Goal: Find contact information: Find contact information

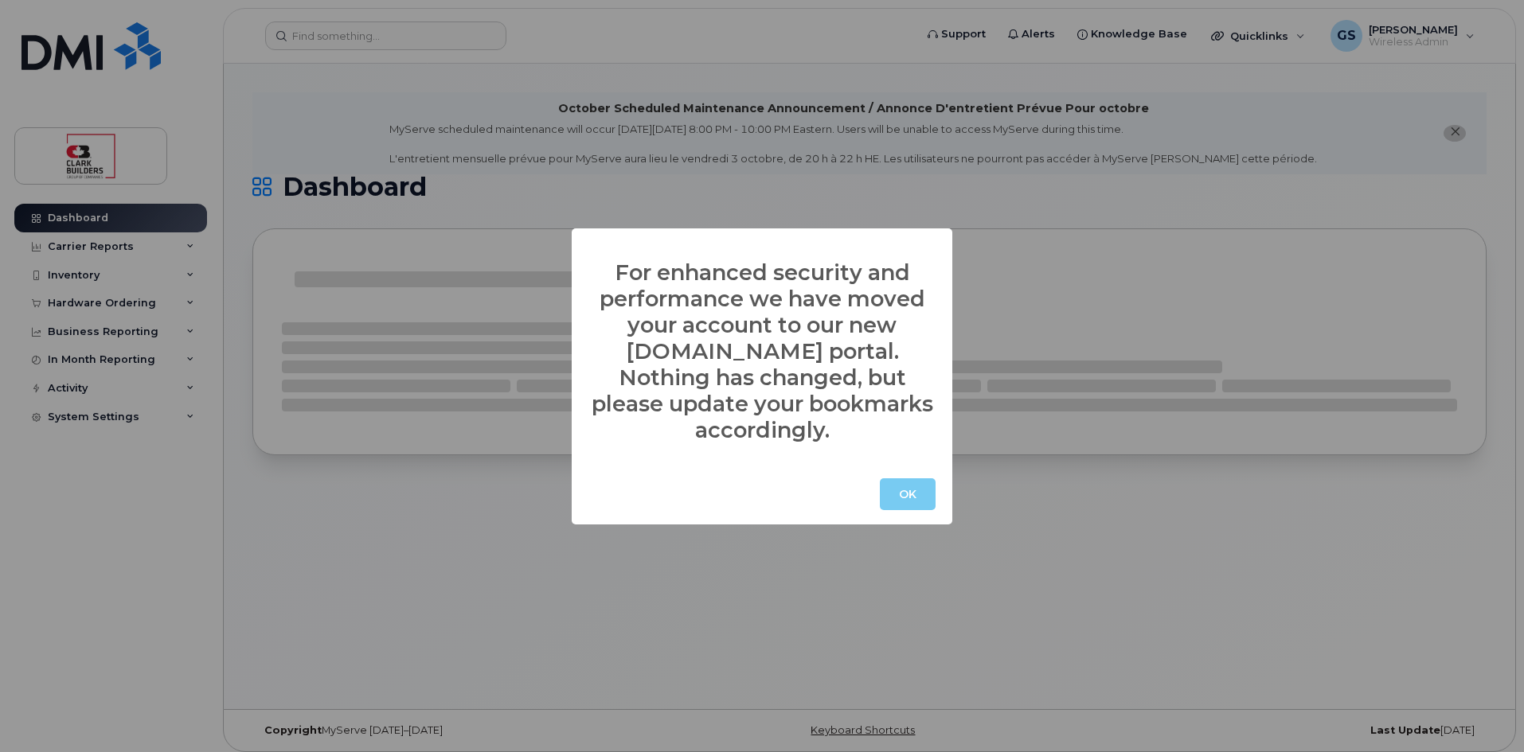
click at [898, 480] on button "OK" at bounding box center [908, 494] width 56 height 32
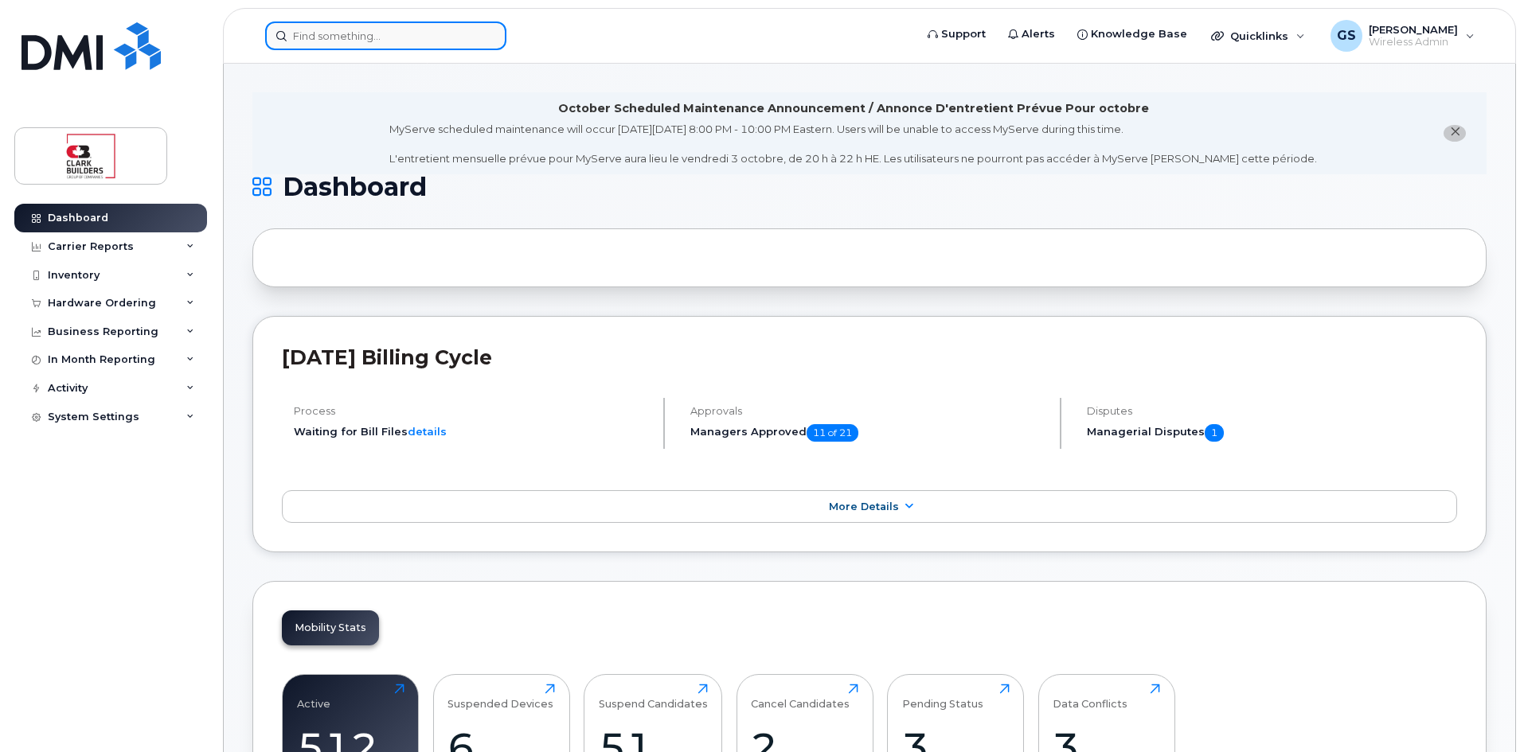
click at [388, 31] on input at bounding box center [385, 35] width 241 height 29
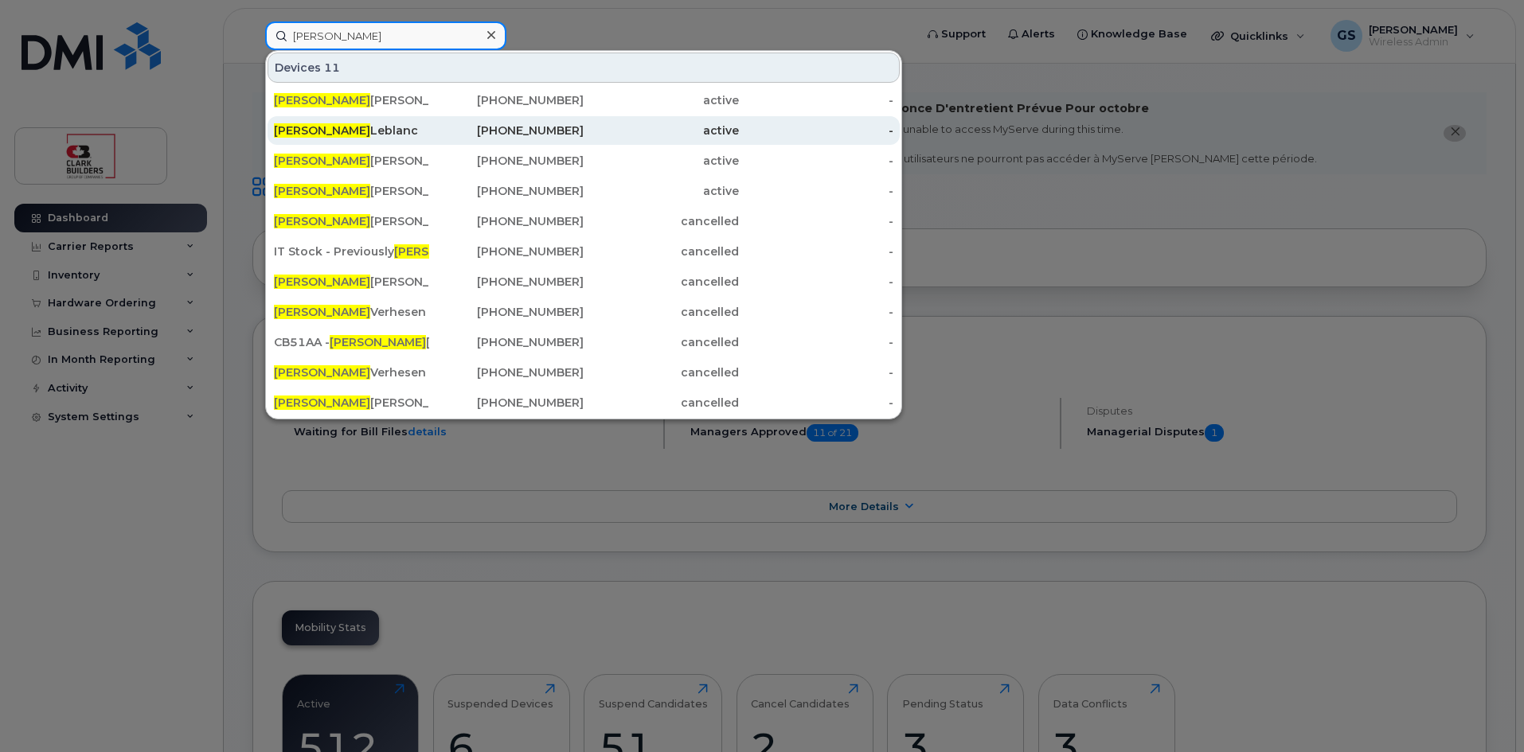
type input "paul"
click at [516, 127] on div "403-702-5105" at bounding box center [506, 131] width 155 height 16
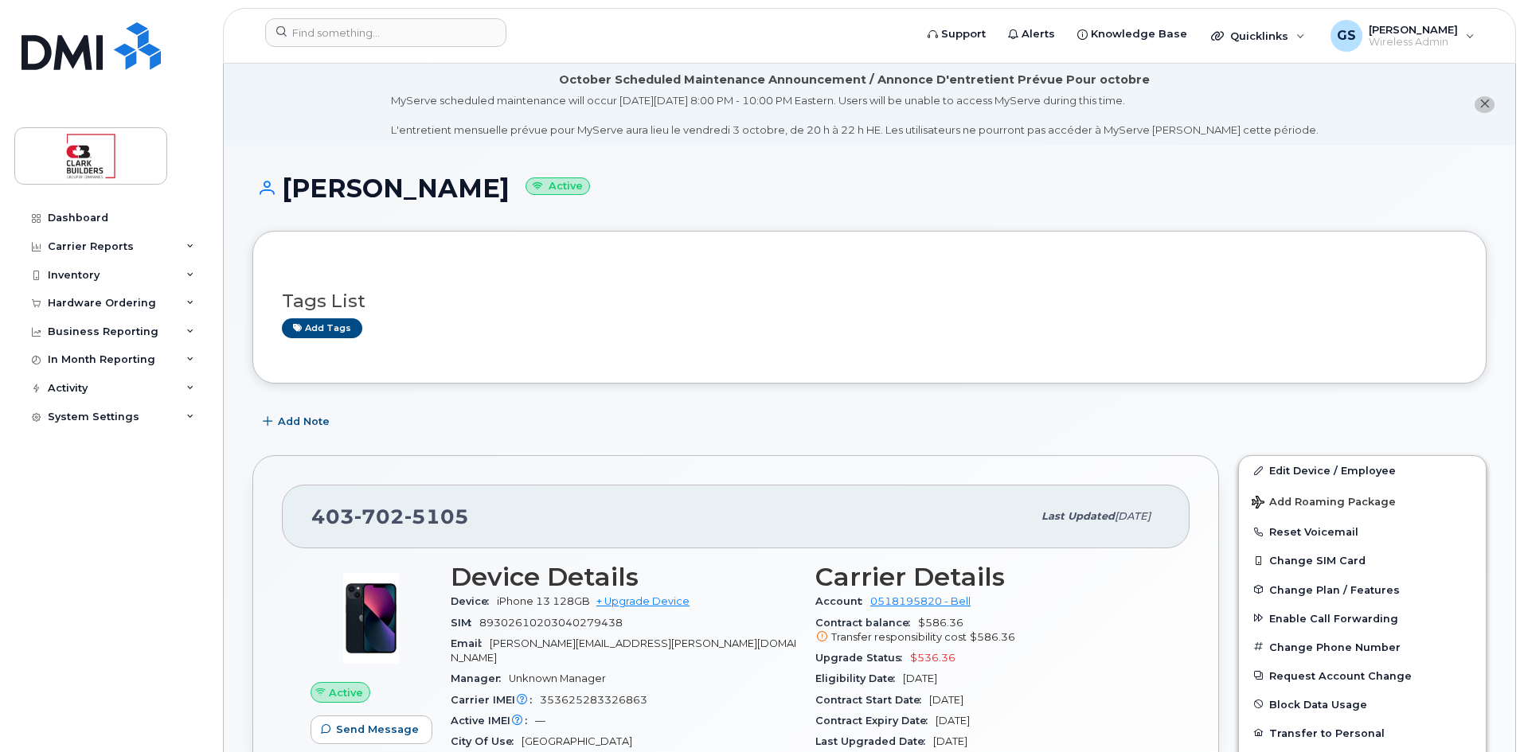
click at [893, 326] on div "Add tags" at bounding box center [863, 328] width 1162 height 20
